Goal: Task Accomplishment & Management: Manage account settings

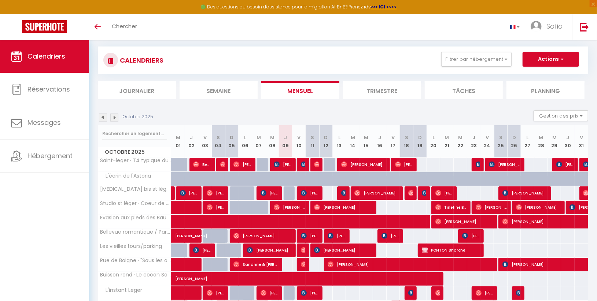
scroll to position [52, 0]
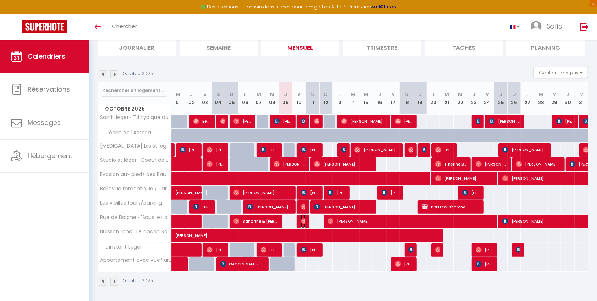
click at [304, 219] on img at bounding box center [304, 222] width 6 height 6
select select "OK"
select select "0"
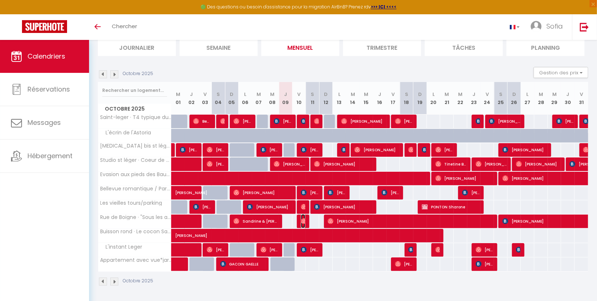
select select "1"
select select
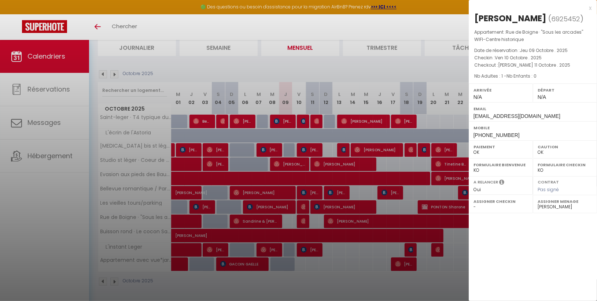
click at [259, 223] on div at bounding box center [298, 150] width 597 height 301
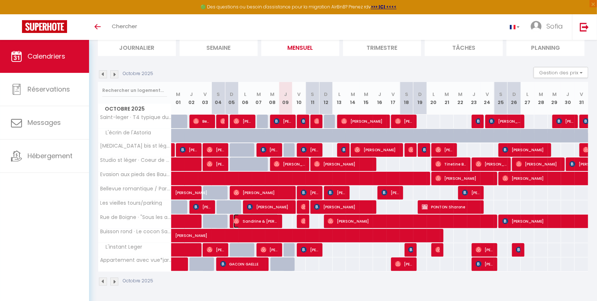
click at [259, 223] on span "Sandrine & [PERSON_NAME]" at bounding box center [256, 222] width 45 height 14
select select "28180"
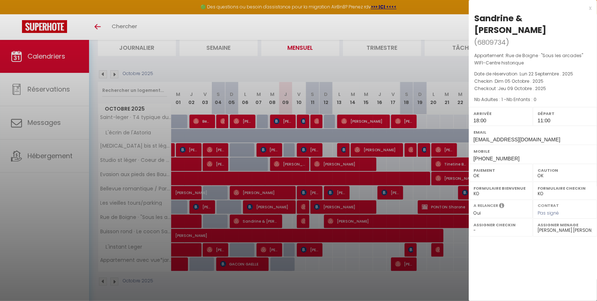
click at [259, 223] on div at bounding box center [298, 150] width 597 height 301
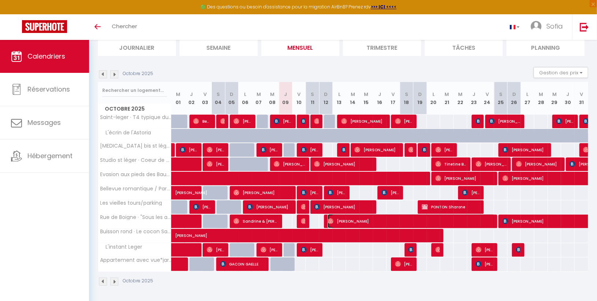
click at [347, 221] on span "[PERSON_NAME]" at bounding box center [411, 222] width 167 height 14
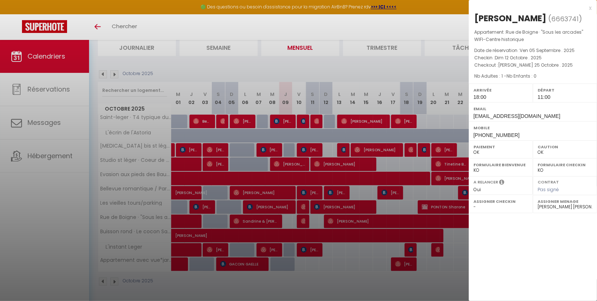
click at [363, 300] on div at bounding box center [298, 150] width 597 height 301
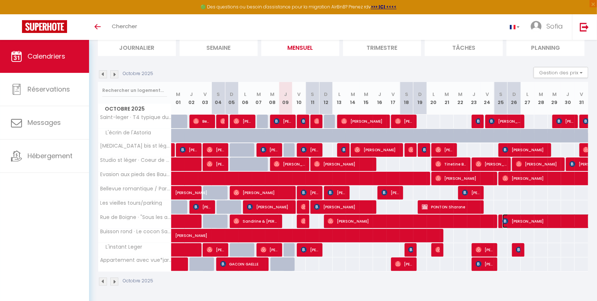
click at [535, 217] on span "[PERSON_NAME]" at bounding box center [562, 222] width 118 height 14
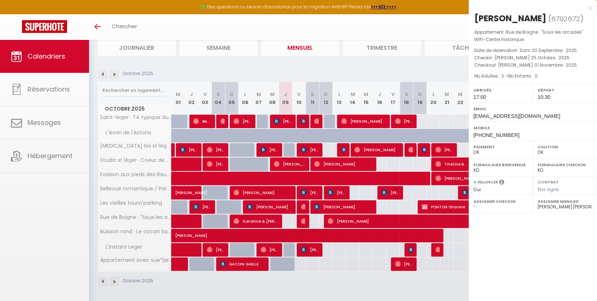
select select "KO"
select select "22534"
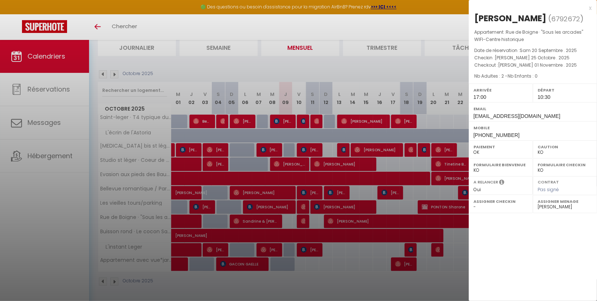
click at [436, 283] on div at bounding box center [298, 150] width 597 height 301
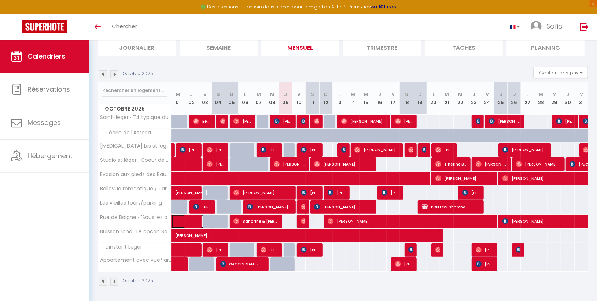
click at [187, 219] on span at bounding box center [197, 222] width 34 height 14
select select "OK"
select select "22534"
select select "28180"
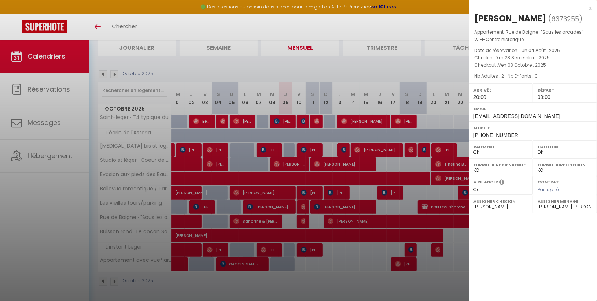
click at [187, 219] on div at bounding box center [298, 150] width 597 height 301
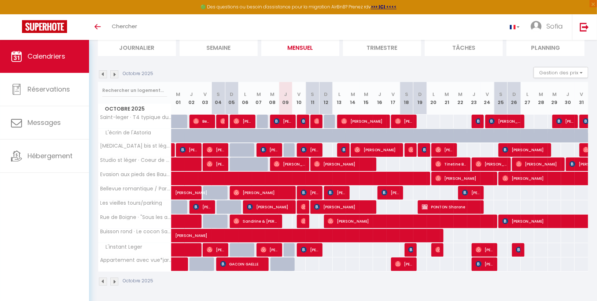
click at [425, 189] on div "55" at bounding box center [420, 193] width 14 height 14
